Goal: Task Accomplishment & Management: Manage account settings

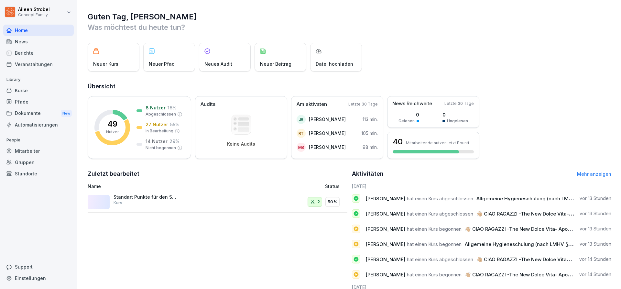
click at [32, 156] on div "Mitarbeiter" at bounding box center [38, 150] width 70 height 11
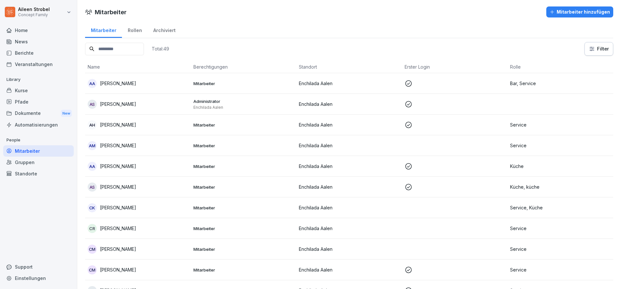
click at [135, 51] on input at bounding box center [114, 49] width 59 height 13
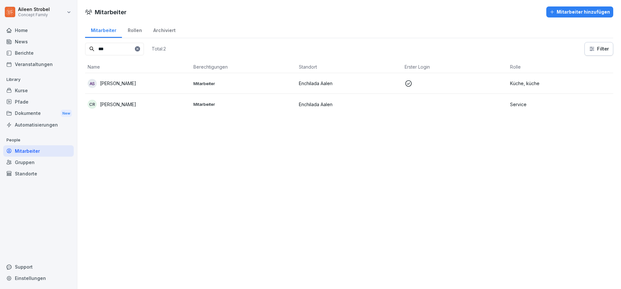
type input "***"
click at [151, 81] on div "AS [PERSON_NAME]" at bounding box center [138, 83] width 101 height 9
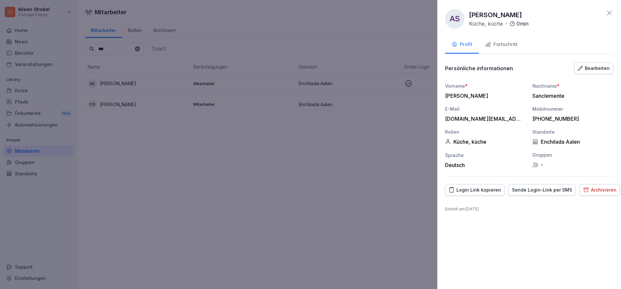
click at [508, 46] on div "Fortschritt" at bounding box center [501, 44] width 32 height 7
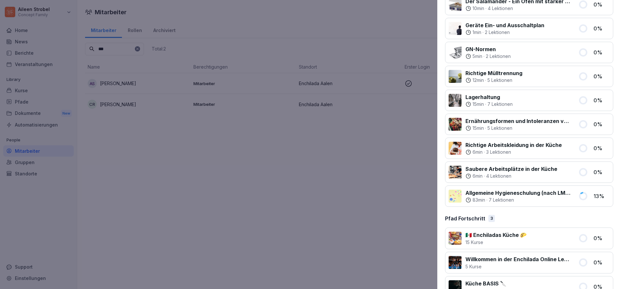
scroll to position [684, 0]
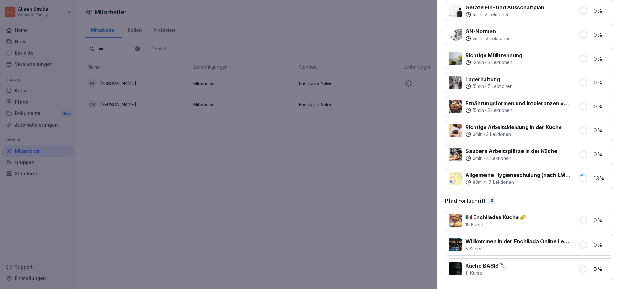
click at [543, 186] on div "Allgemeine Hygieneschulung (nach LMHV §4) 83 min · 7 Lektionen 13 %" at bounding box center [529, 177] width 168 height 21
click at [537, 178] on p "Allgemeine Hygieneschulung (nach LMHV §4)" at bounding box center [517, 175] width 105 height 8
drag, startPoint x: 540, startPoint y: 177, endPoint x: 543, endPoint y: 177, distance: 3.2
click at [542, 177] on p "Allgemeine Hygieneschulung (nach LMHV §4)" at bounding box center [517, 175] width 105 height 8
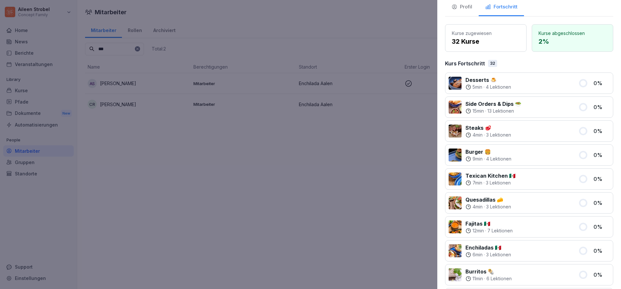
scroll to position [0, 0]
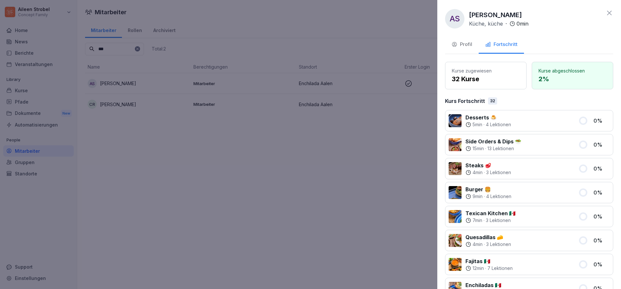
drag, startPoint x: 524, startPoint y: 202, endPoint x: 420, endPoint y: 222, distance: 105.7
click at [419, 222] on div at bounding box center [310, 144] width 621 height 289
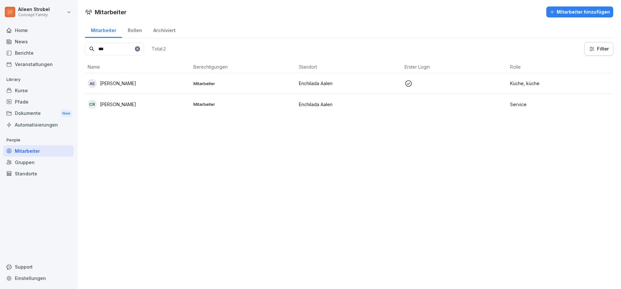
drag, startPoint x: 174, startPoint y: 88, endPoint x: 178, endPoint y: 90, distance: 4.0
click at [178, 90] on td "AS [PERSON_NAME]" at bounding box center [138, 83] width 106 height 21
